Goal: Check status: Check status

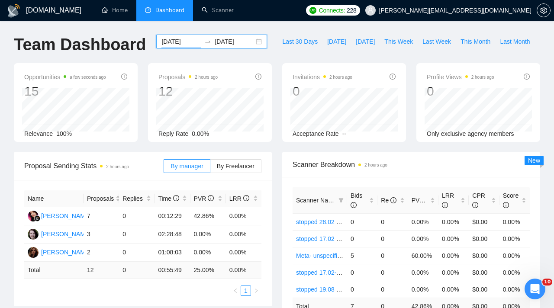
click at [189, 43] on input "[DATE]" at bounding box center [180, 42] width 39 height 10
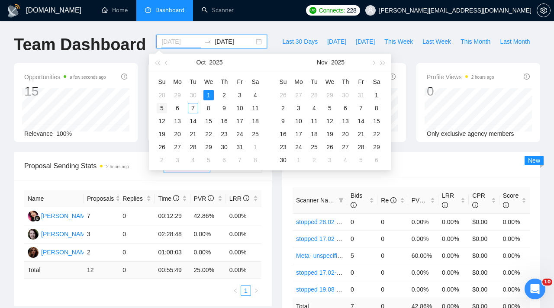
type input "[DATE]"
click at [162, 110] on div "5" at bounding box center [162, 108] width 10 height 10
type input "[DATE]"
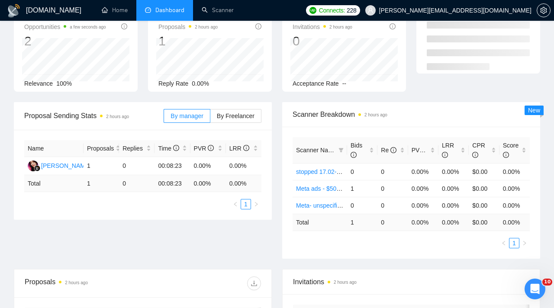
scroll to position [54, 0]
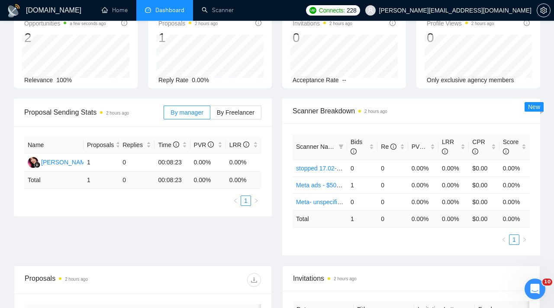
click at [235, 103] on div "By manager By Freelancer" at bounding box center [212, 113] width 98 height 28
click at [235, 112] on span "By Freelancer" at bounding box center [236, 112] width 38 height 7
click at [210, 115] on input "By Freelancer" at bounding box center [210, 115] width 0 height 0
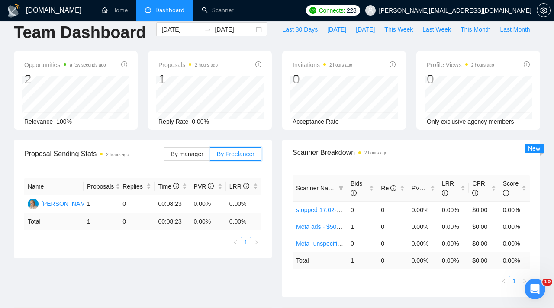
scroll to position [0, 0]
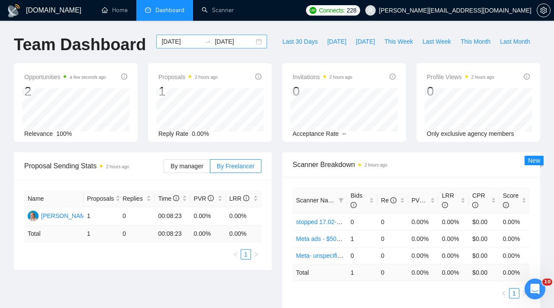
click at [187, 41] on input "[DATE]" at bounding box center [180, 42] width 39 height 10
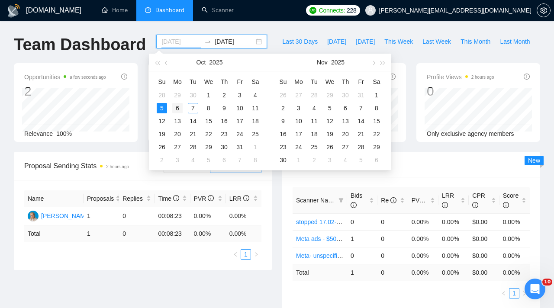
type input "[DATE]"
click at [176, 105] on div "6" at bounding box center [177, 108] width 10 height 10
type input "[DATE]"
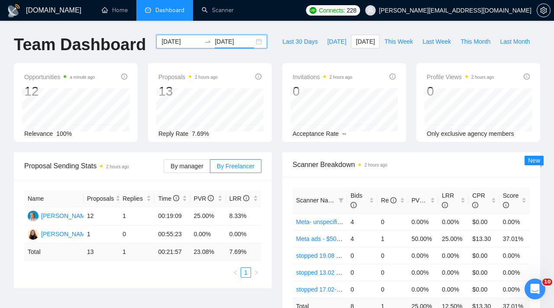
click at [188, 42] on input "[DATE]" at bounding box center [180, 42] width 39 height 10
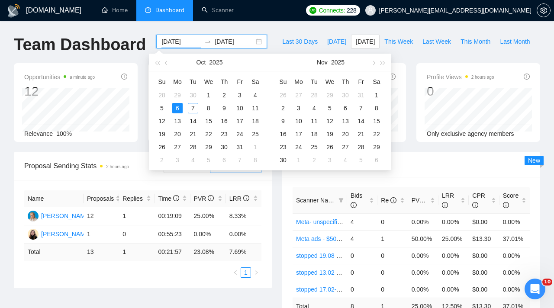
click at [139, 54] on div "Team Dashboard" at bounding box center [80, 49] width 142 height 29
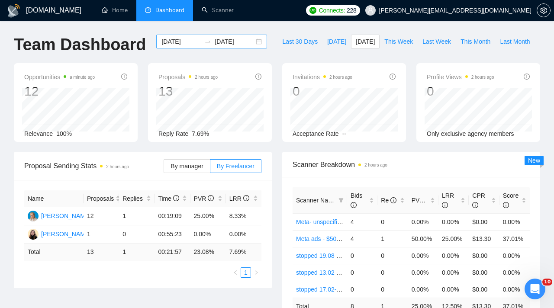
click at [187, 45] on input "[DATE]" at bounding box center [180, 42] width 39 height 10
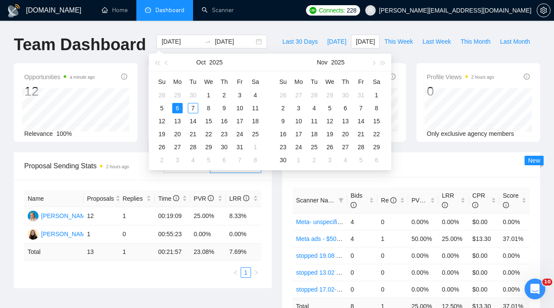
click at [141, 75] on div "Opportunities a minute ago 12 Relevance 100%" at bounding box center [76, 102] width 134 height 79
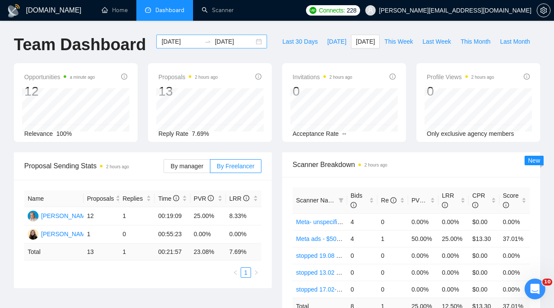
click at [186, 41] on input "[DATE]" at bounding box center [180, 42] width 39 height 10
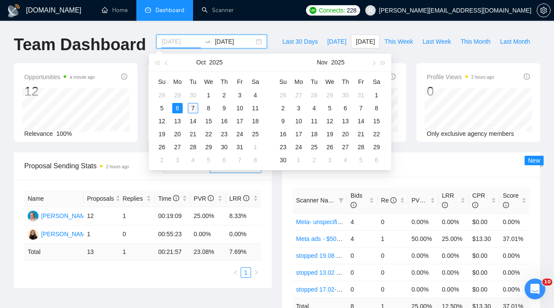
type input "[DATE]"
click at [190, 107] on div "7" at bounding box center [193, 108] width 10 height 10
type input "[DATE]"
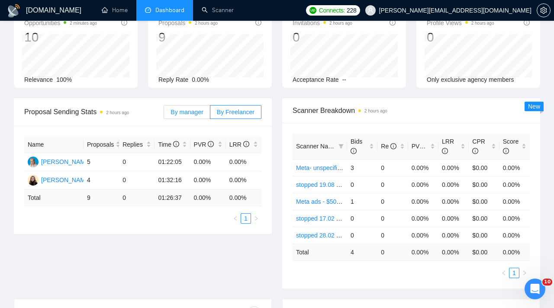
scroll to position [56, 0]
